Goal: Navigation & Orientation: Find specific page/section

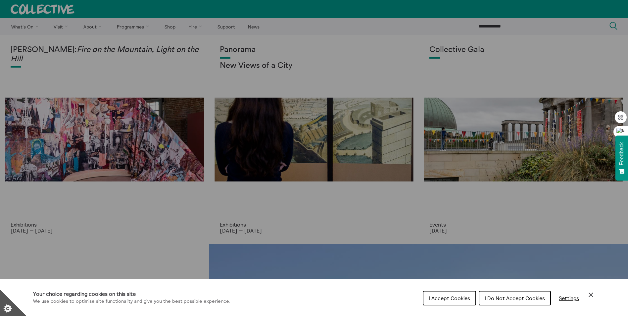
click at [506, 302] on button "I Do Not Accept Cookies" at bounding box center [515, 298] width 72 height 15
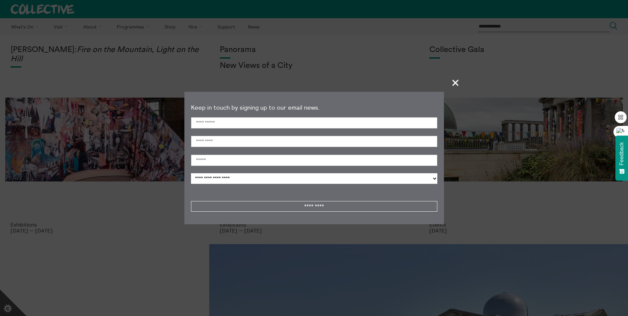
click at [453, 82] on span "+" at bounding box center [456, 83] width 20 height 20
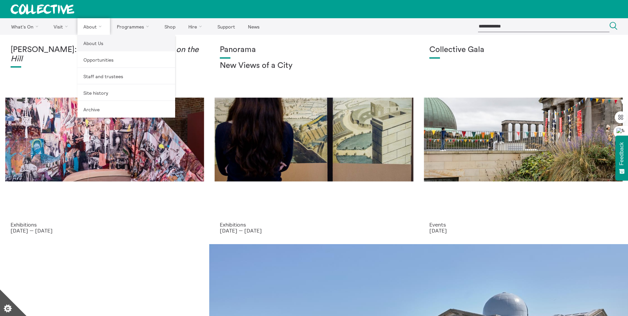
click at [89, 42] on link "About Us" at bounding box center [126, 43] width 98 height 17
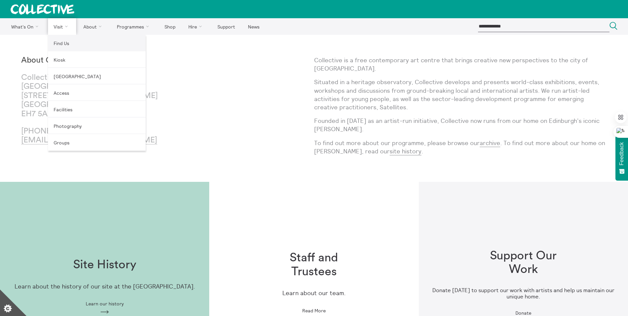
click at [61, 42] on link "Find Us" at bounding box center [97, 43] width 98 height 17
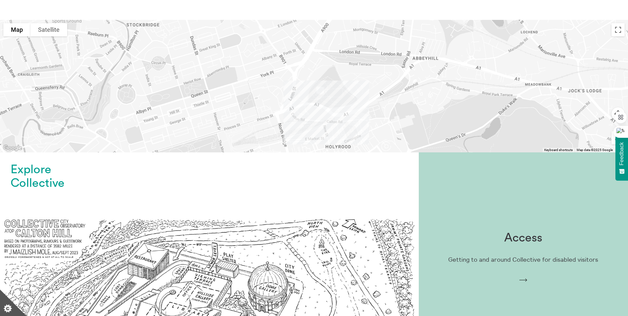
scroll to position [198, 0]
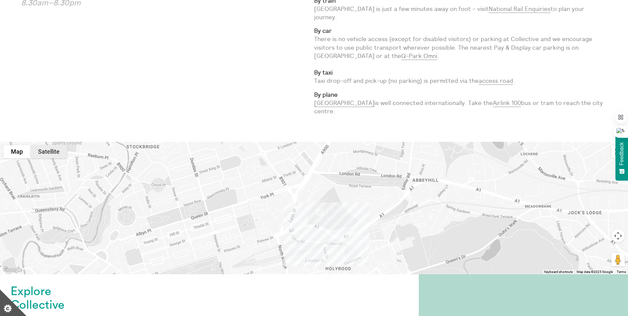
click at [47, 145] on button "Satellite" at bounding box center [48, 151] width 37 height 13
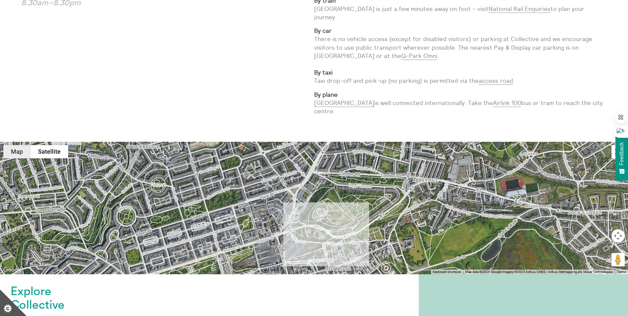
click at [20, 145] on button "Map" at bounding box center [16, 151] width 27 height 13
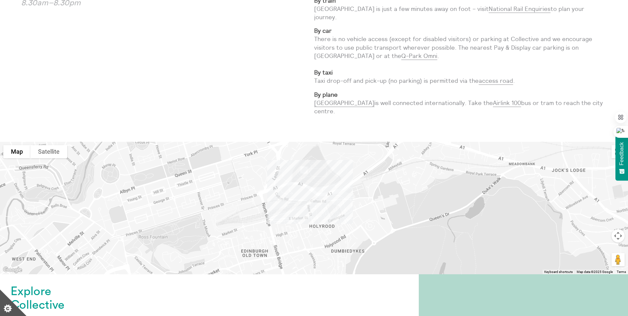
drag, startPoint x: 385, startPoint y: 239, endPoint x: 396, endPoint y: 179, distance: 61.4
click at [406, 184] on div at bounding box center [314, 208] width 628 height 132
